Goal: Task Accomplishment & Management: Use online tool/utility

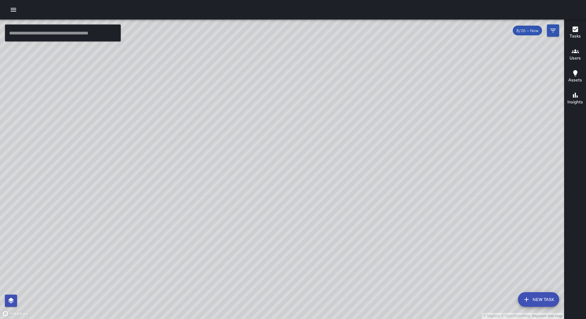
click at [16, 8] on icon "button" at bounding box center [13, 10] width 5 height 4
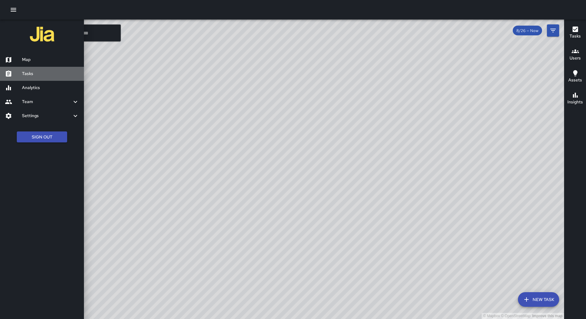
click at [46, 76] on h6 "Tasks" at bounding box center [50, 74] width 57 height 7
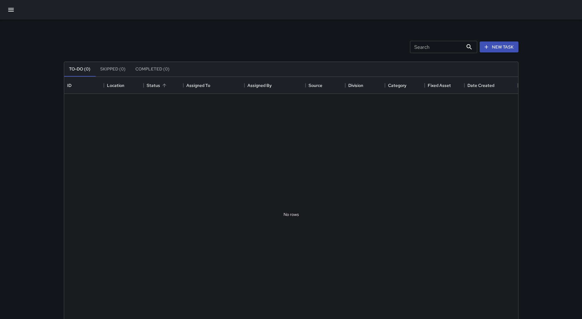
scroll to position [254, 449]
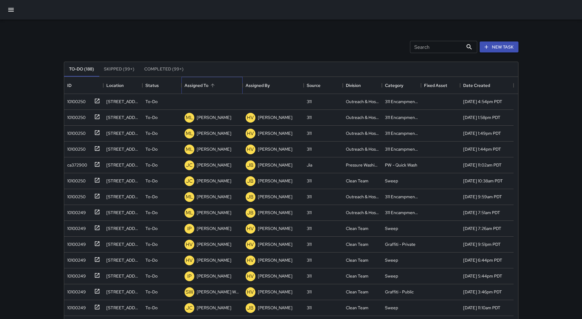
click at [220, 85] on div "Assigned To" at bounding box center [211, 85] width 55 height 17
drag, startPoint x: 79, startPoint y: 103, endPoint x: 102, endPoint y: 103, distance: 23.5
click at [79, 103] on div "10100250" at bounding box center [75, 100] width 21 height 9
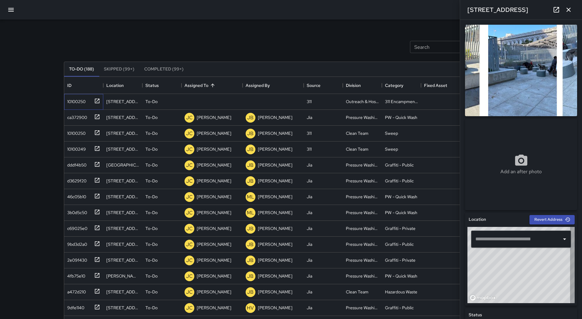
type input "**********"
click at [171, 104] on icon at bounding box center [174, 101] width 7 height 7
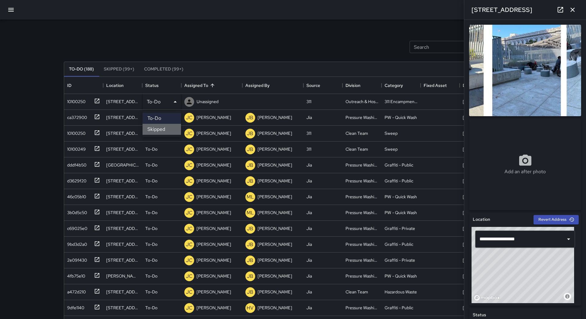
drag, startPoint x: 169, startPoint y: 127, endPoint x: 14, endPoint y: 76, distance: 162.3
click at [167, 126] on li "Skipped" at bounding box center [162, 129] width 38 height 11
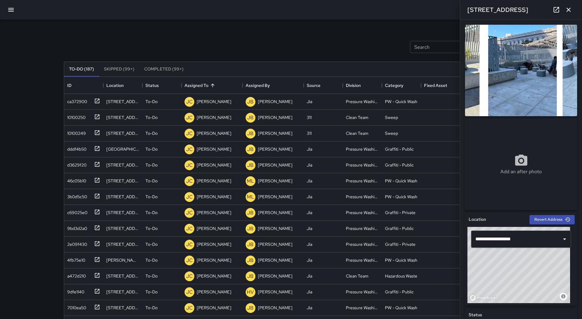
click at [16, 12] on button "button" at bounding box center [11, 9] width 15 height 15
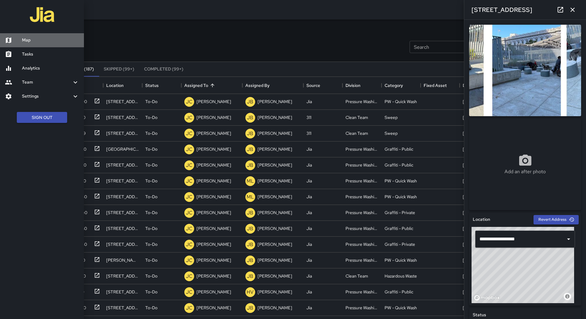
click at [26, 40] on h6 "Map" at bounding box center [50, 40] width 57 height 7
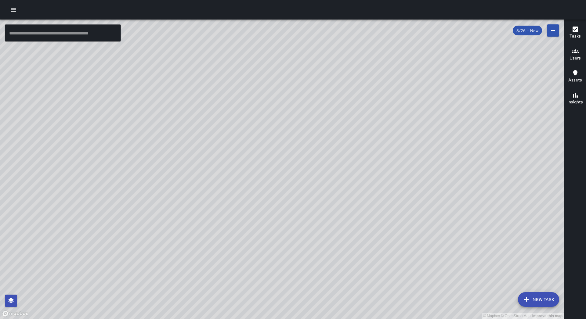
click at [572, 284] on div "Tasks Users Assets Insights" at bounding box center [575, 170] width 22 height 300
click at [9, 11] on button "button" at bounding box center [13, 10] width 12 height 12
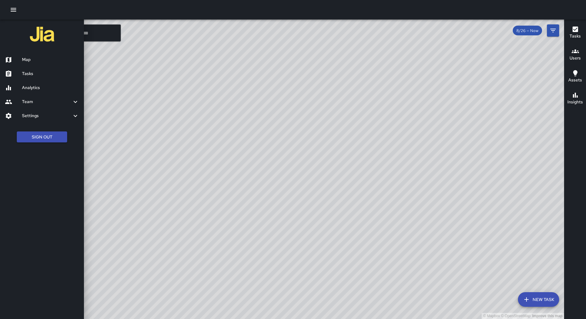
click at [54, 79] on link "Tasks" at bounding box center [42, 74] width 84 height 14
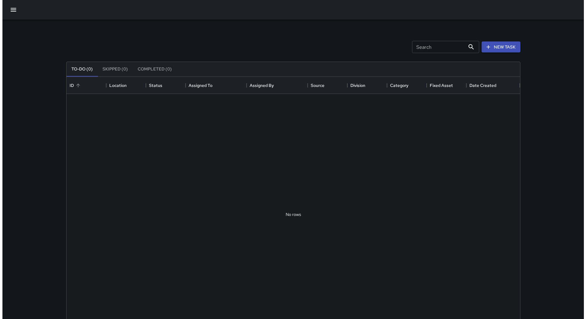
scroll to position [254, 449]
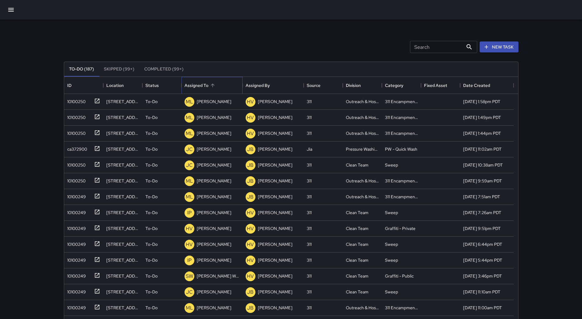
click at [228, 87] on div "Assigned To" at bounding box center [211, 85] width 55 height 17
click at [14, 15] on button "button" at bounding box center [11, 9] width 15 height 15
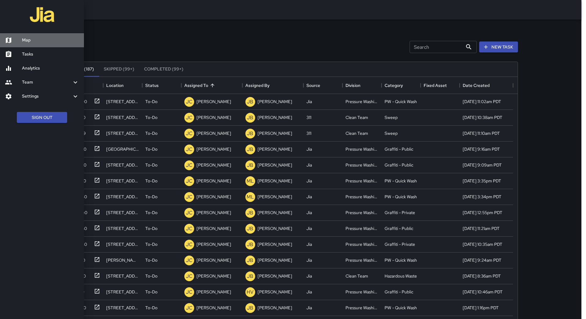
click at [28, 41] on h6 "Map" at bounding box center [50, 40] width 57 height 7
